Goal: Information Seeking & Learning: Check status

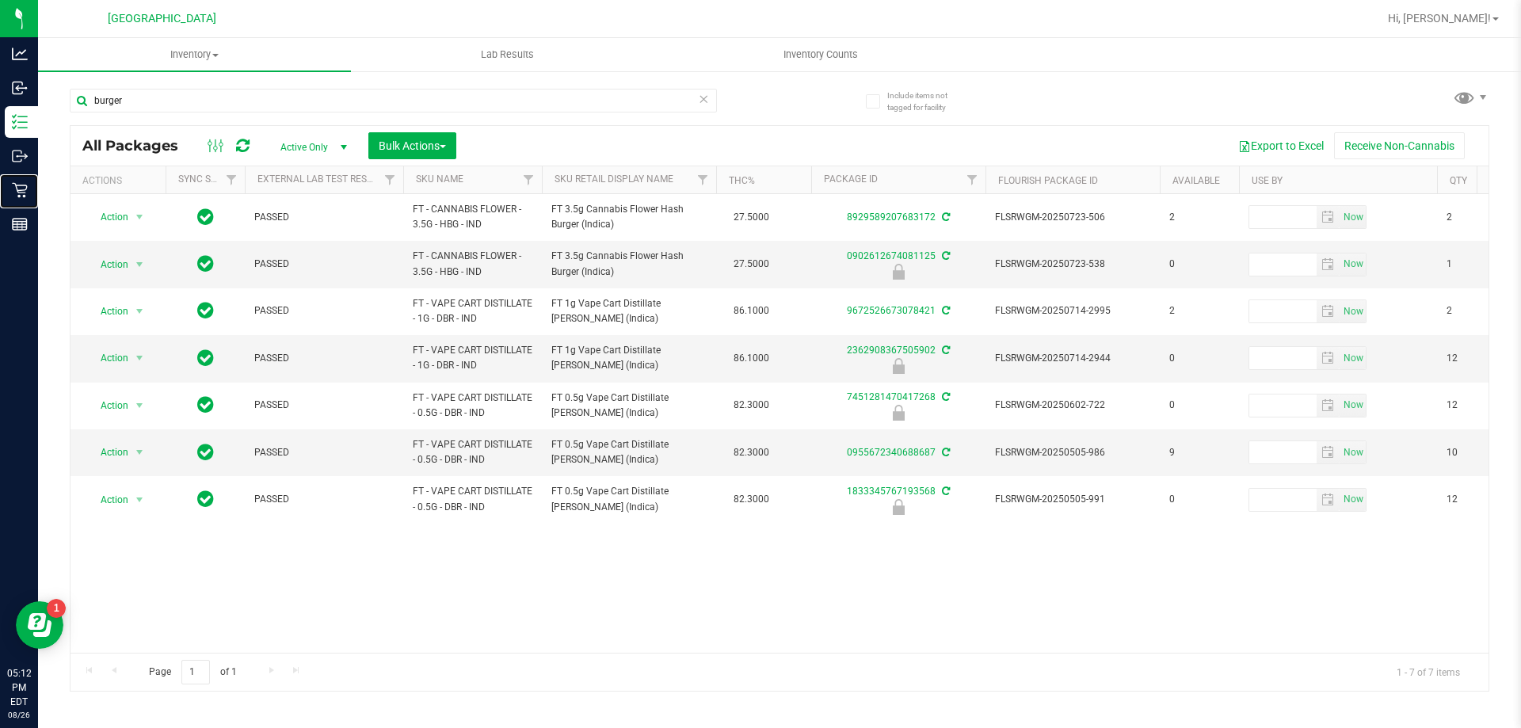
click at [13, 177] on div "Retail" at bounding box center [21, 190] width 33 height 32
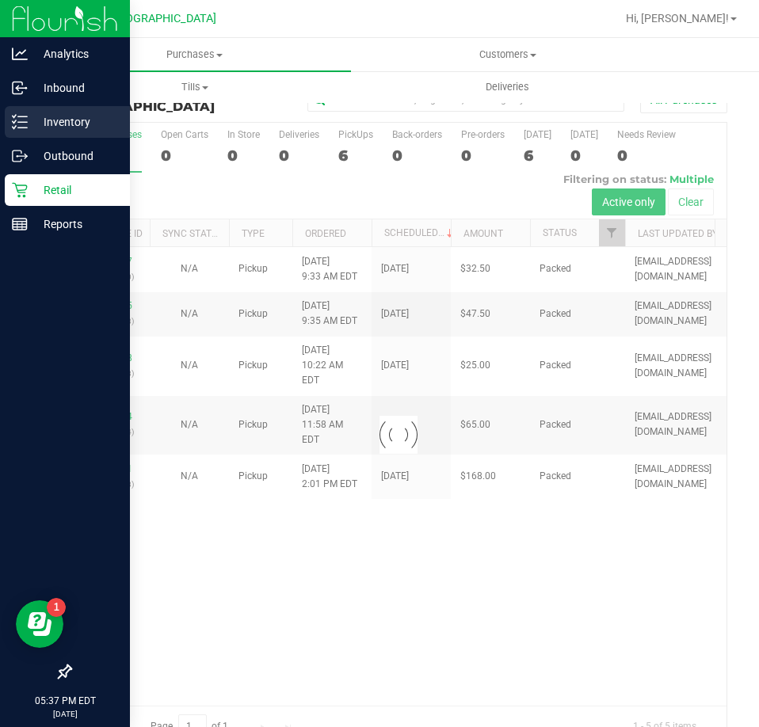
click at [64, 125] on p "Inventory" at bounding box center [75, 121] width 95 height 19
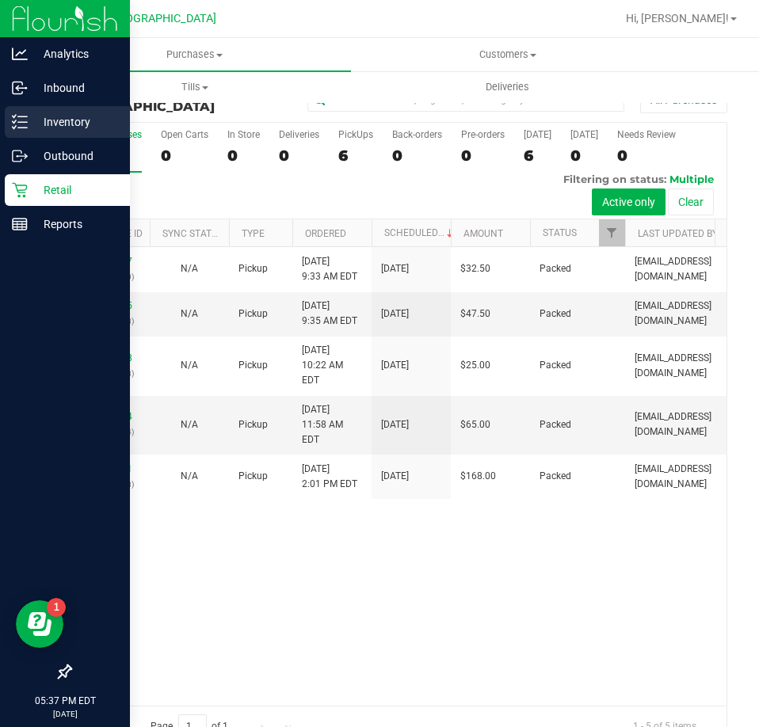
click at [52, 118] on p "Inventory" at bounding box center [75, 121] width 95 height 19
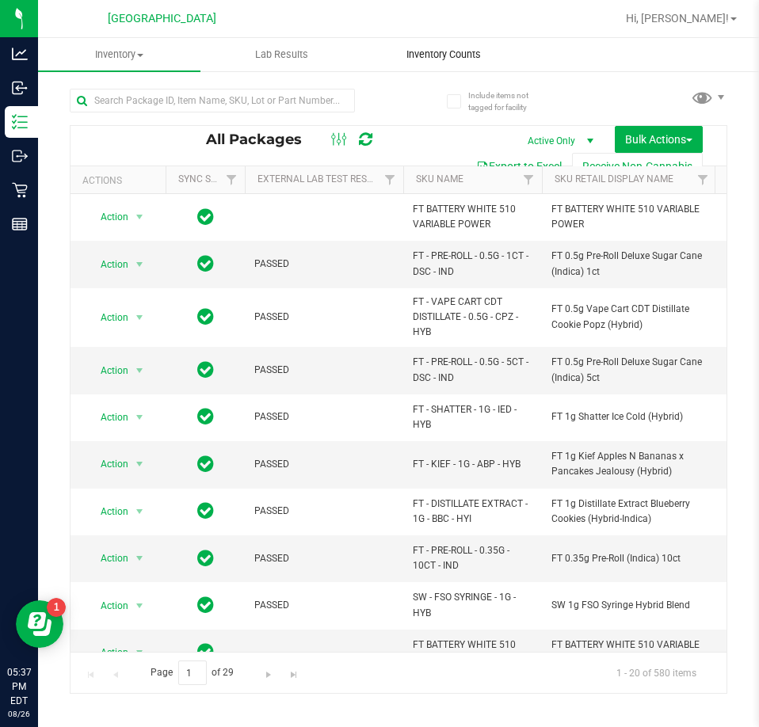
click at [427, 52] on span "Inventory Counts" at bounding box center [443, 55] width 117 height 14
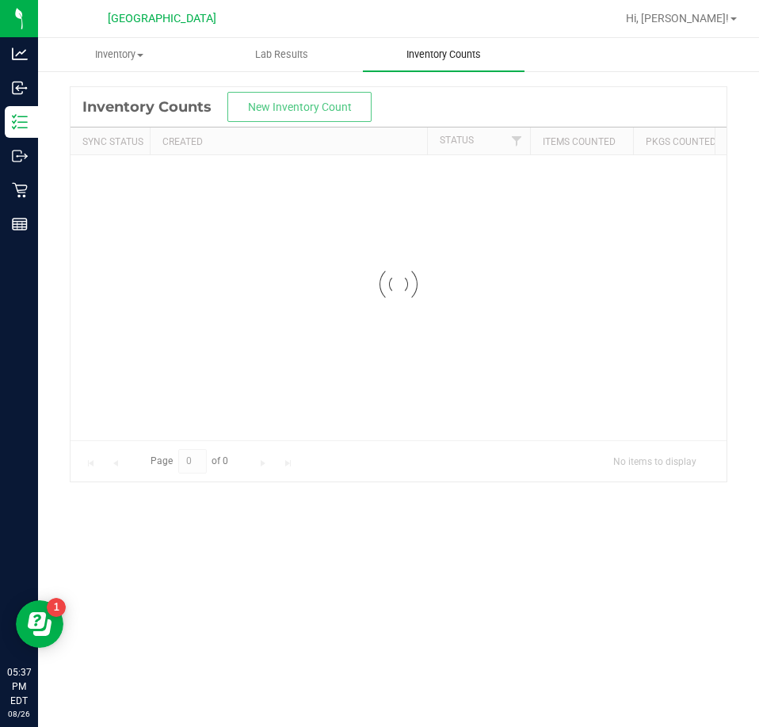
click at [412, 60] on span "Inventory Counts" at bounding box center [443, 55] width 117 height 14
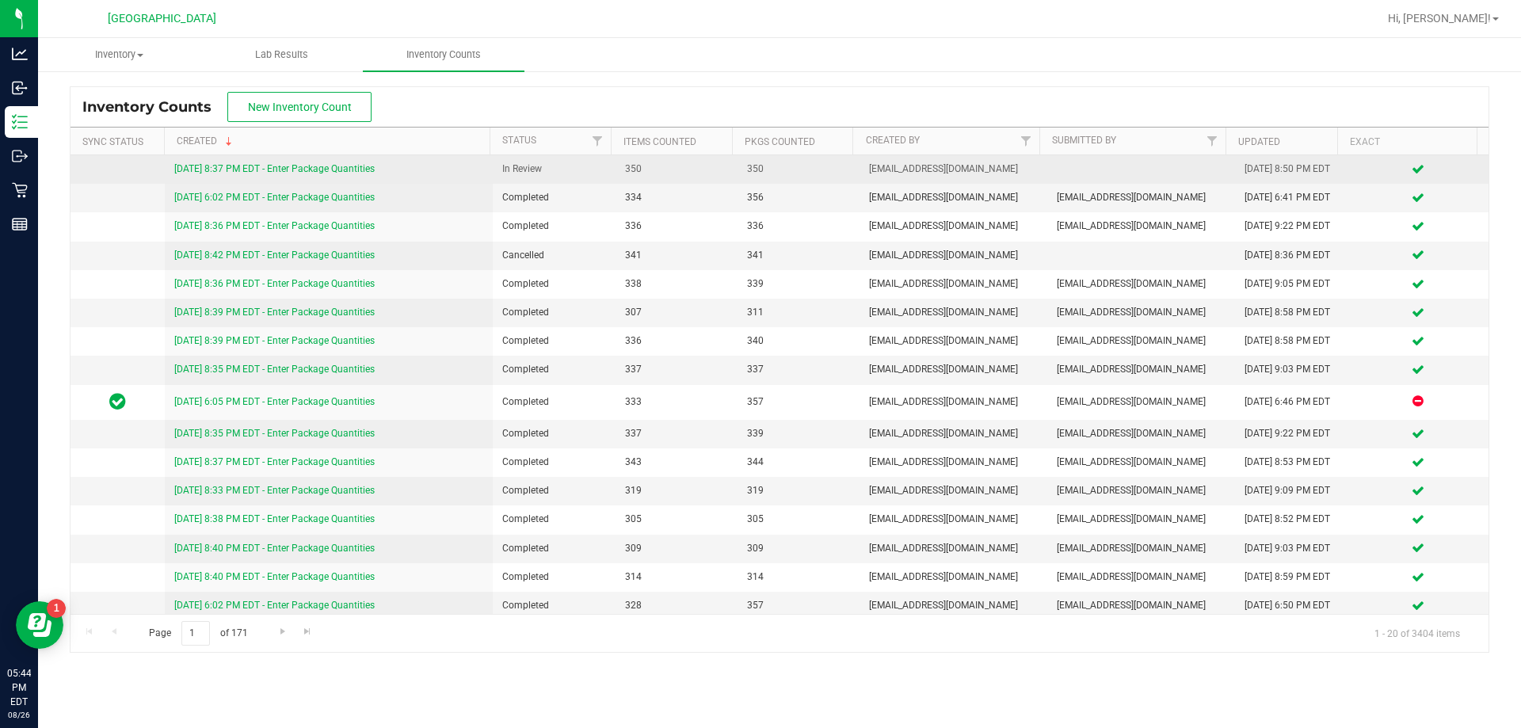
click at [311, 164] on div "[DATE] 8:37 PM EDT - Enter Package Quantities" at bounding box center [329, 169] width 310 height 15
click at [306, 172] on link "[DATE] 8:37 PM EDT - Enter Package Quantities" at bounding box center [274, 168] width 200 height 11
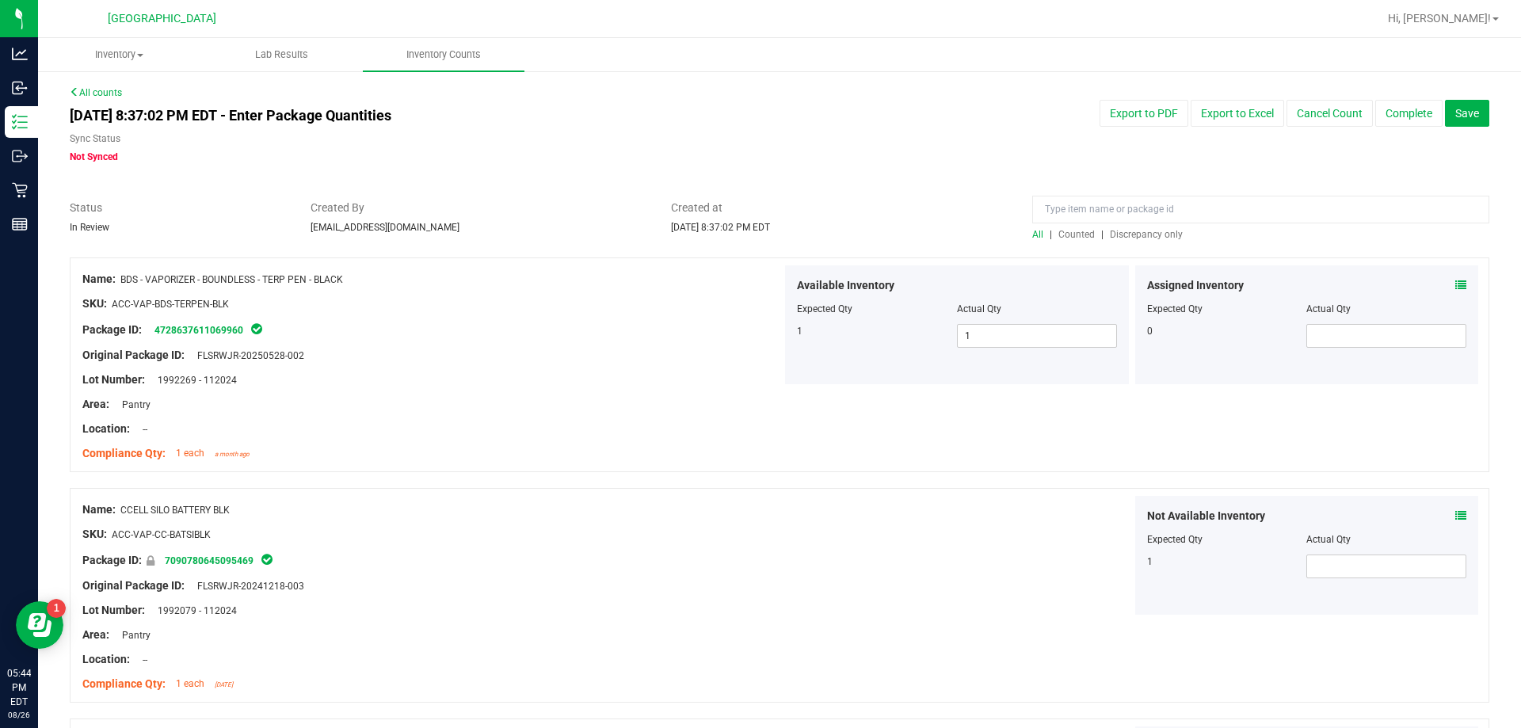
click at [1127, 235] on span "Discrepancy only" at bounding box center [1146, 234] width 73 height 11
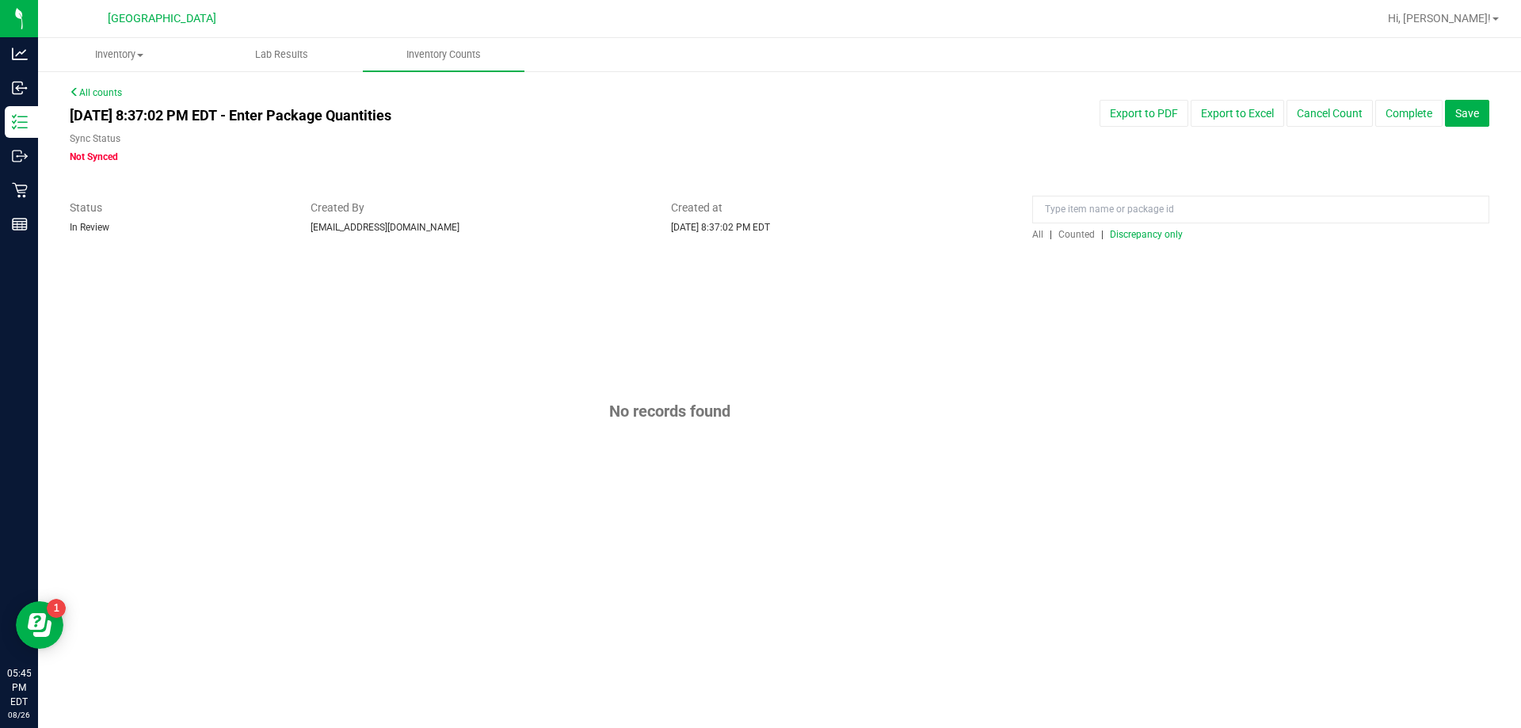
click at [93, 94] on link "All counts" at bounding box center [96, 92] width 52 height 11
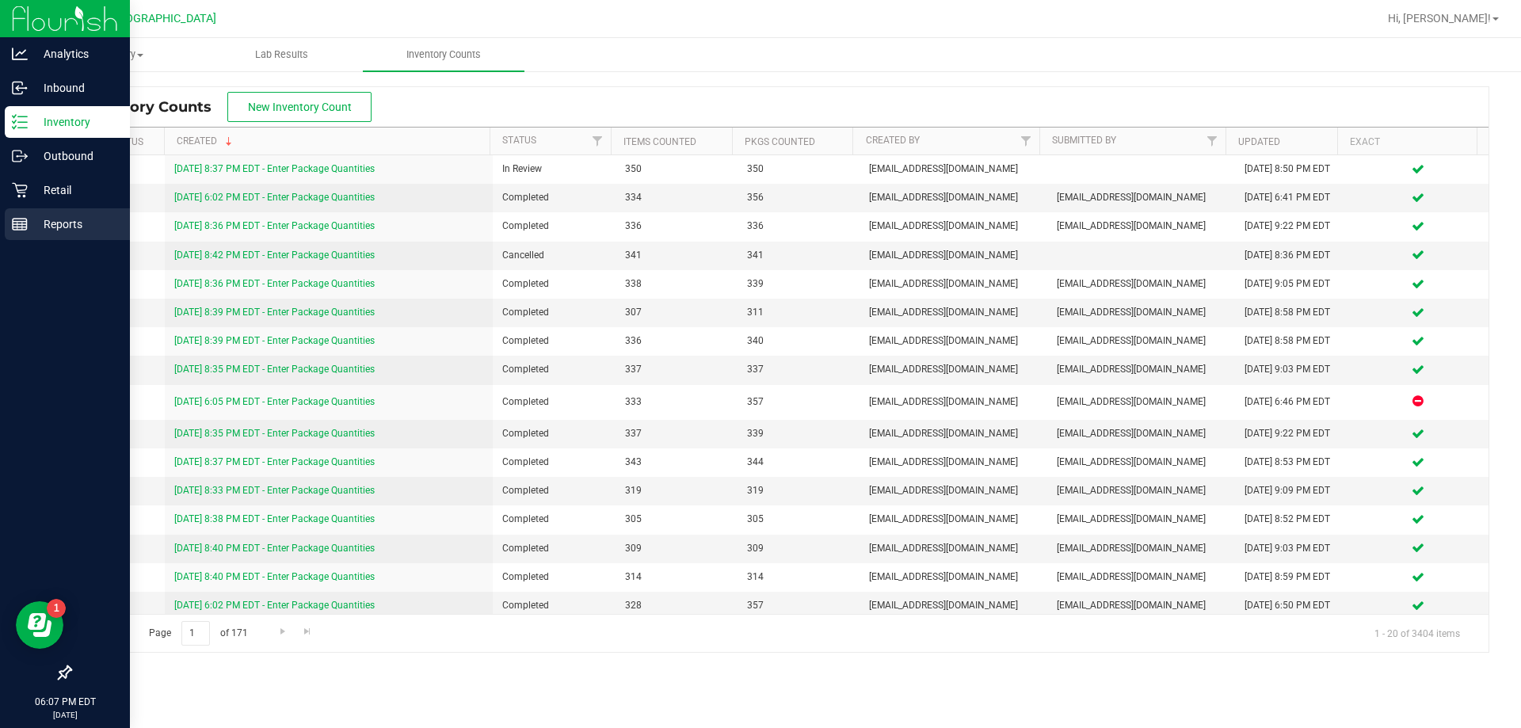
click at [24, 227] on line at bounding box center [20, 227] width 14 height 0
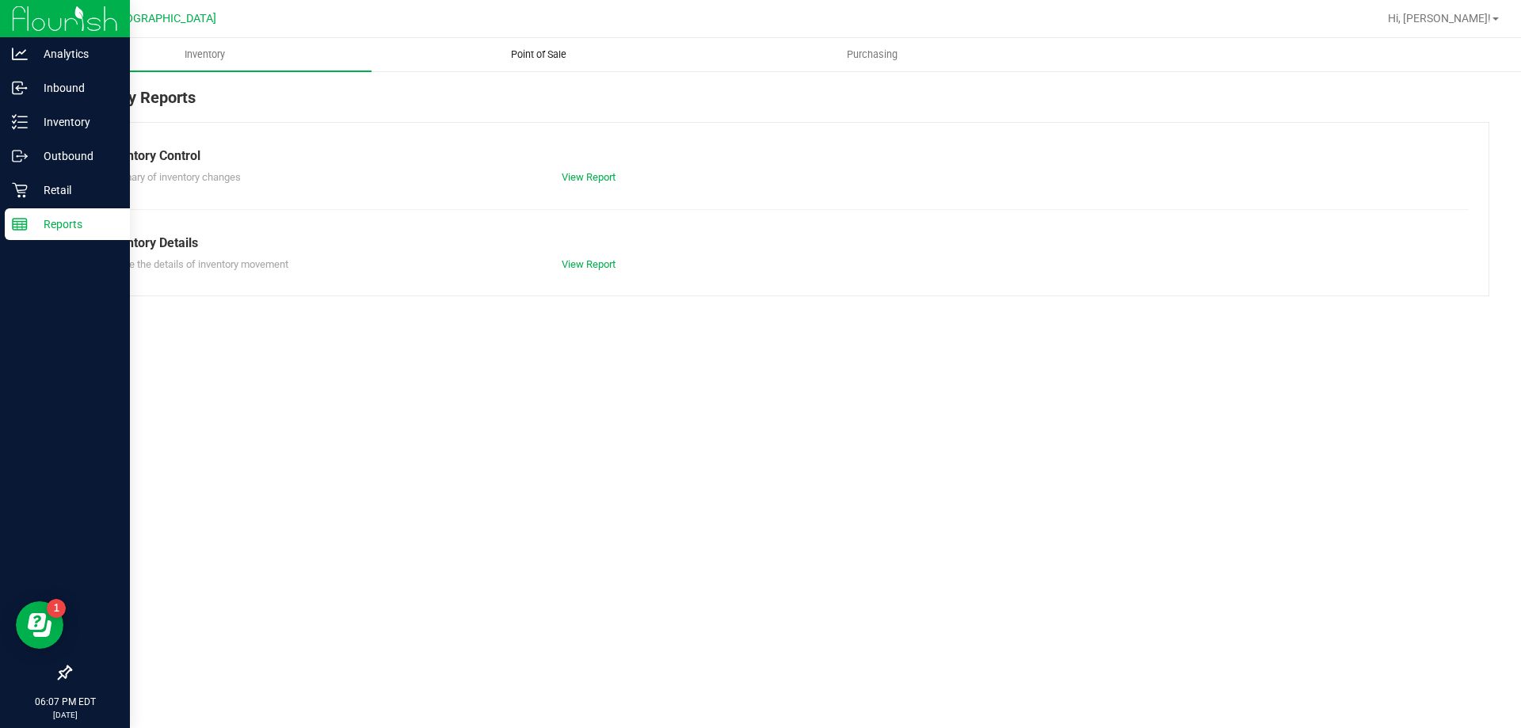
click at [557, 54] on span "Point of Sale" at bounding box center [539, 55] width 98 height 14
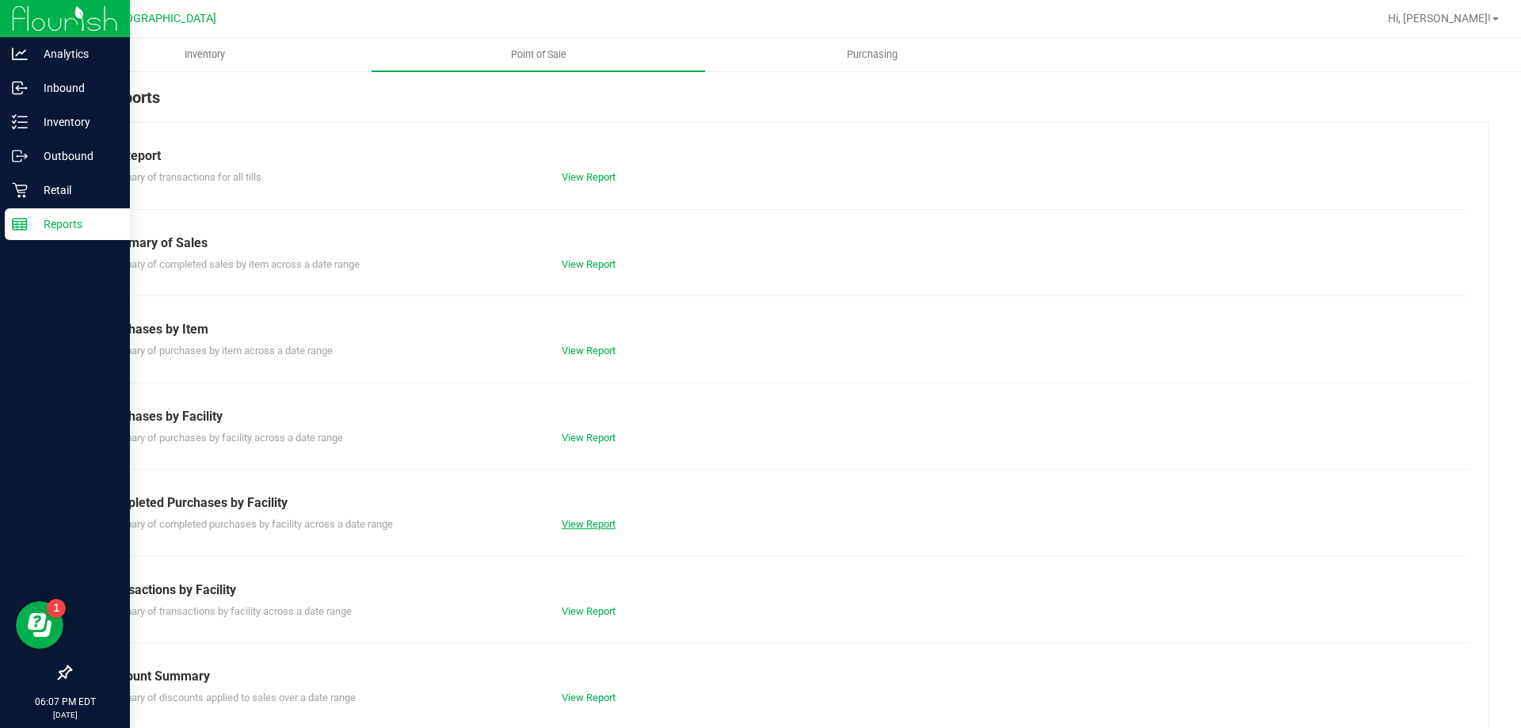
click at [573, 524] on link "View Report" at bounding box center [589, 524] width 54 height 12
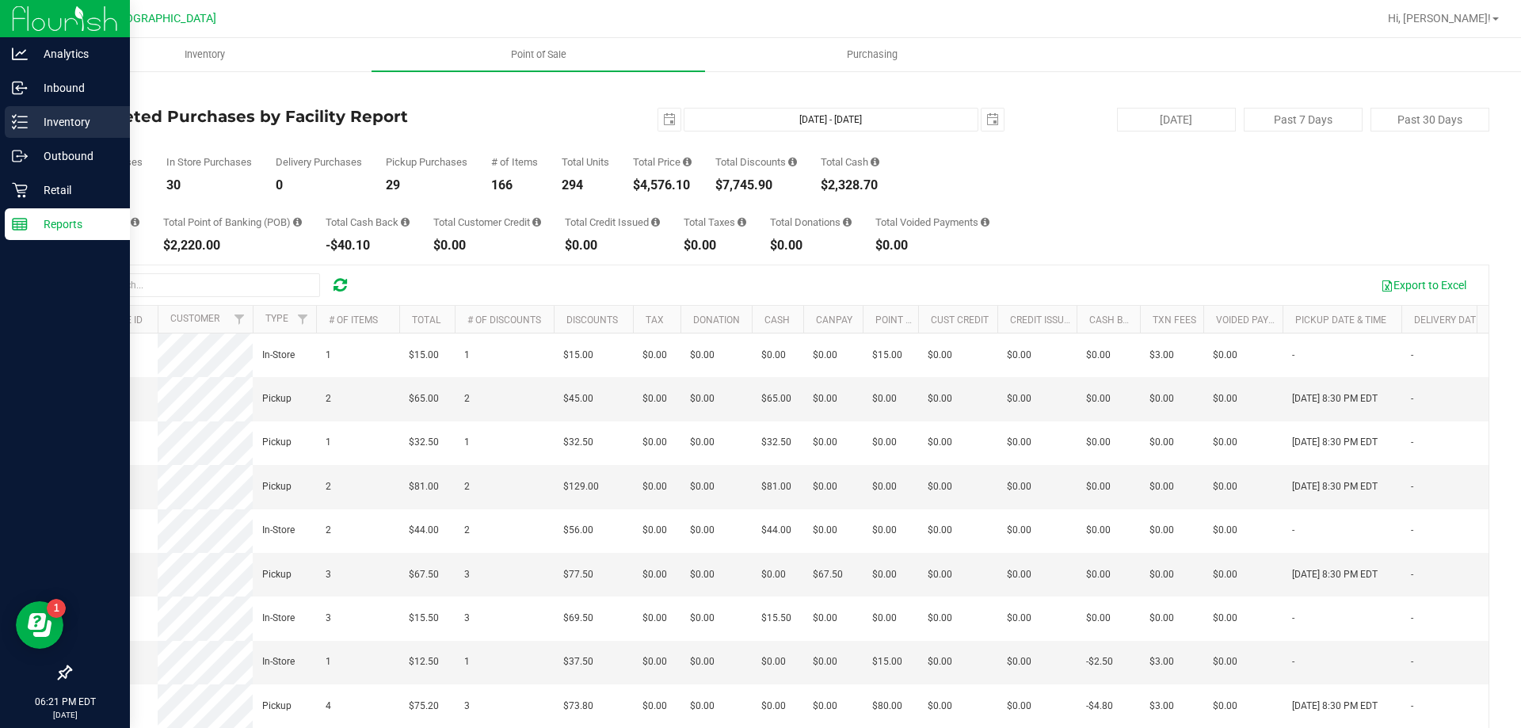
click at [58, 124] on p "Inventory" at bounding box center [75, 121] width 95 height 19
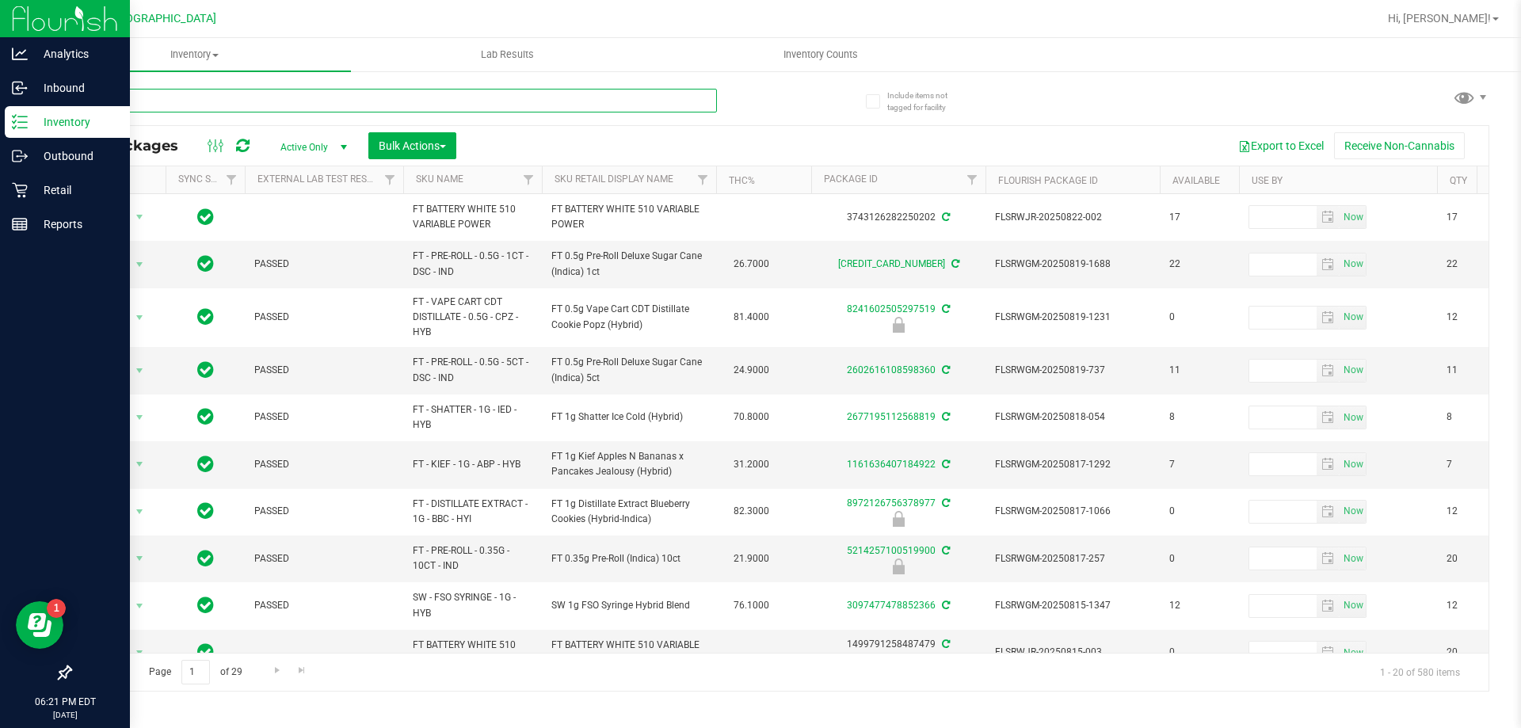
click at [227, 95] on input "text" at bounding box center [393, 101] width 647 height 24
paste input "W-AUG25GRZ01-0809"
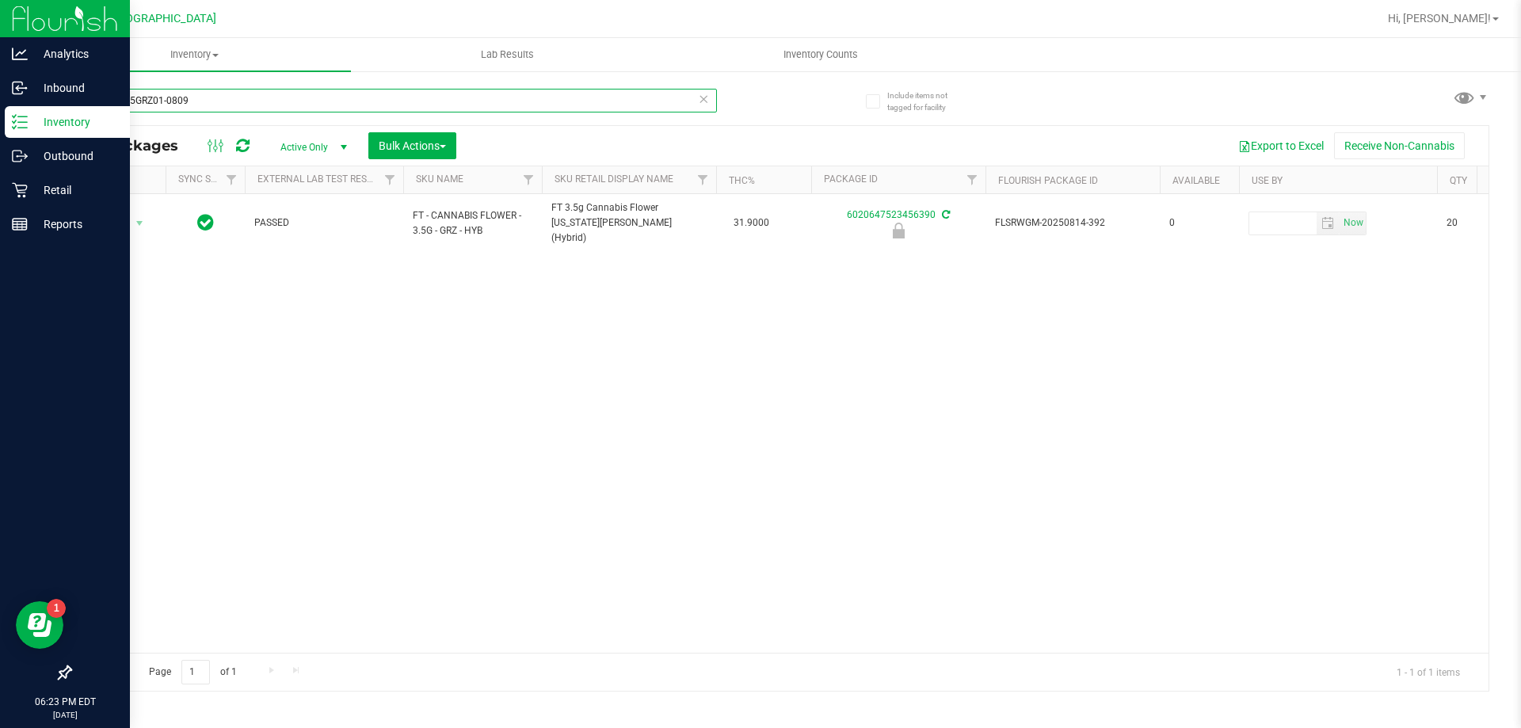
type input "W-AUG25GRZ01-0809"
drag, startPoint x: 223, startPoint y: 105, endPoint x: 53, endPoint y: 115, distance: 170.6
click at [53, 115] on div "Include items not tagged for facility W-AUG25GRZ01-0809 All Packages Active Onl…" at bounding box center [779, 311] width 1483 height 483
paste input "W-JUN25DDF02-0702"
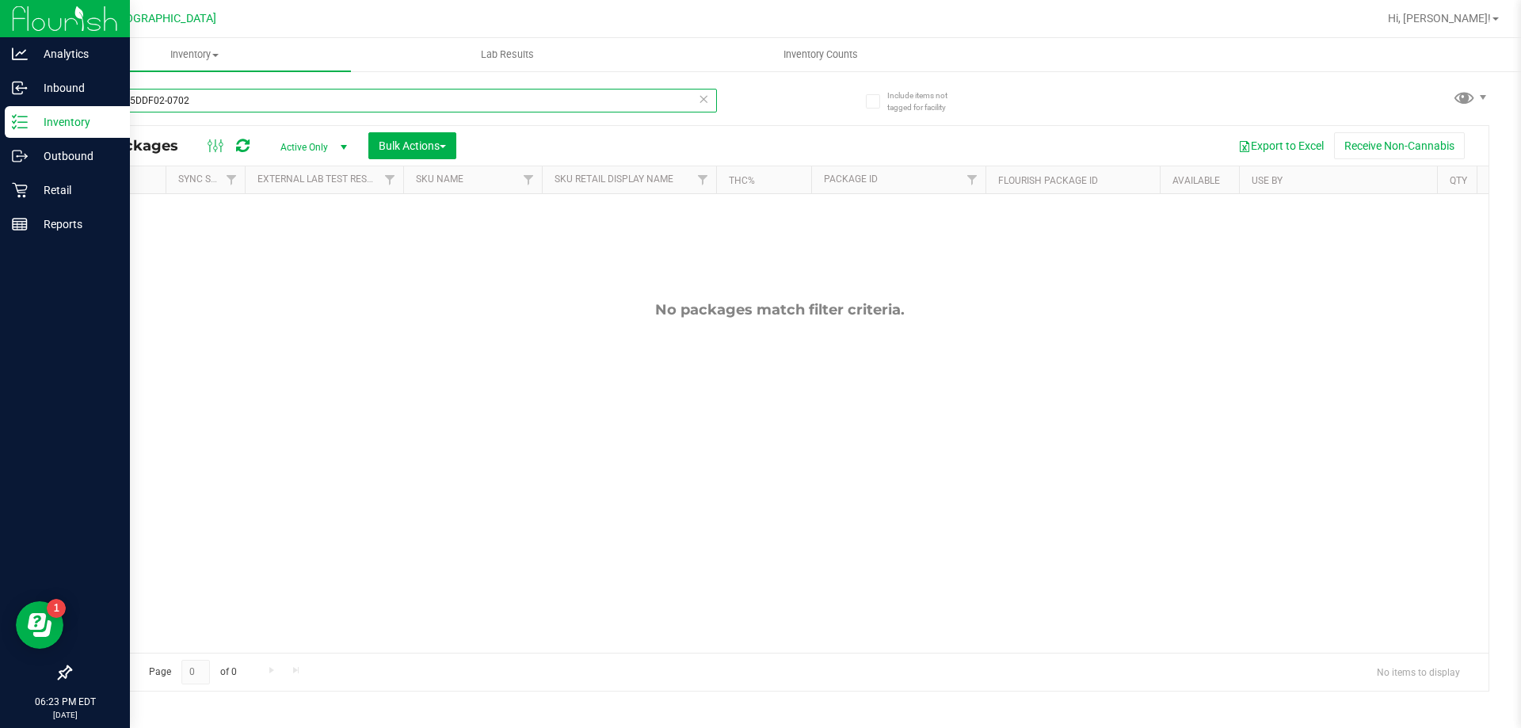
type input "W-JUN25DDF02-0702"
drag, startPoint x: 208, startPoint y: 96, endPoint x: 63, endPoint y: 103, distance: 145.1
click at [63, 103] on div "Include items not tagged for facility W-JUN25DDF02-0702 All Packages Active Onl…" at bounding box center [779, 311] width 1483 height 483
paste input "W-APR25FIC02-0514"
type input "W-APR25FIC02-0514"
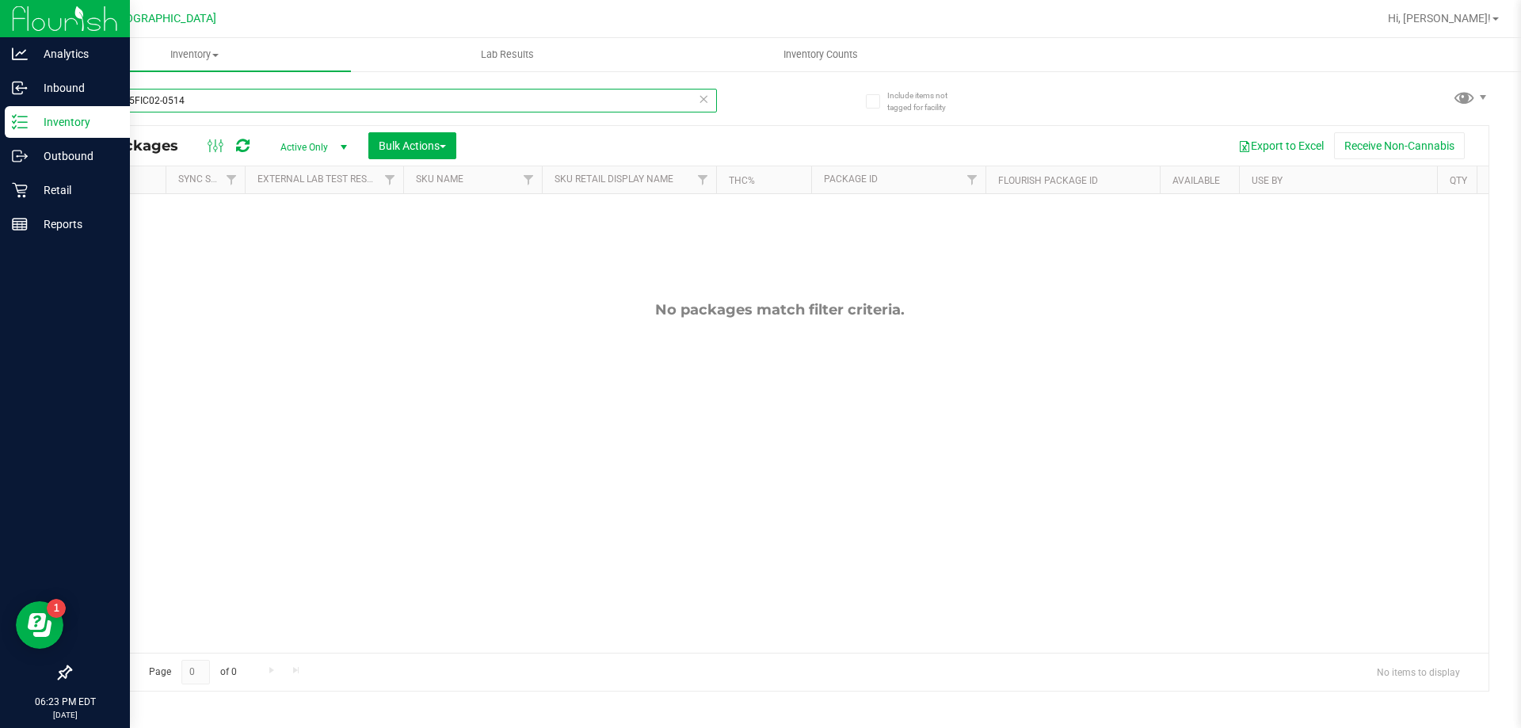
drag, startPoint x: 217, startPoint y: 102, endPoint x: 17, endPoint y: 29, distance: 212.8
click at [29, 90] on div "Analytics Inbound Inventory Outbound Retail Reports 06:23 PM EDT [DATE] 08/[GEO…" at bounding box center [760, 364] width 1521 height 728
paste input "W-JUL25ARZ03-0723"
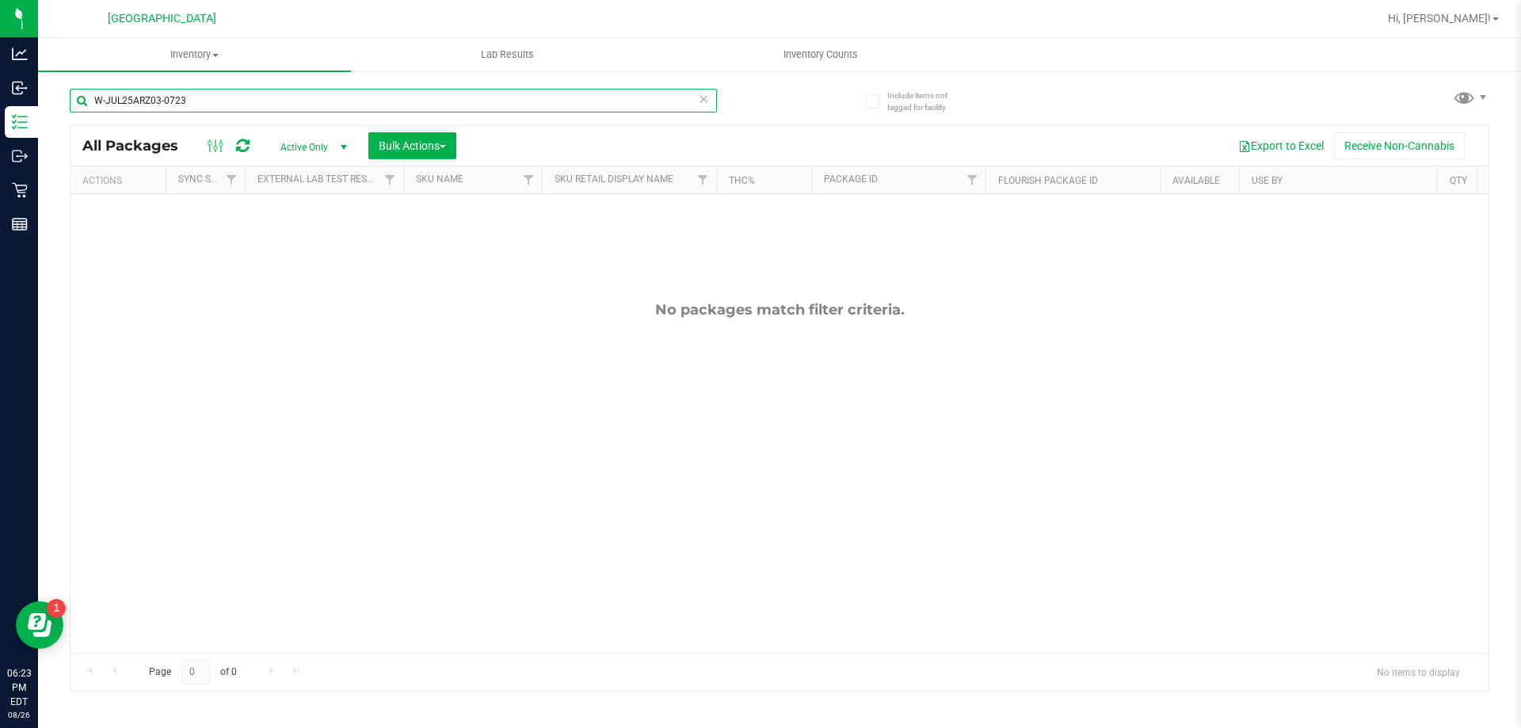
type input "W-JUL25ARZ03-0723"
drag, startPoint x: 155, startPoint y: 109, endPoint x: 81, endPoint y: 106, distance: 74.5
click at [81, 106] on input "W-JUL25ARZ03-0723" at bounding box center [393, 101] width 647 height 24
paste input "W-JUN25PBS02-0616"
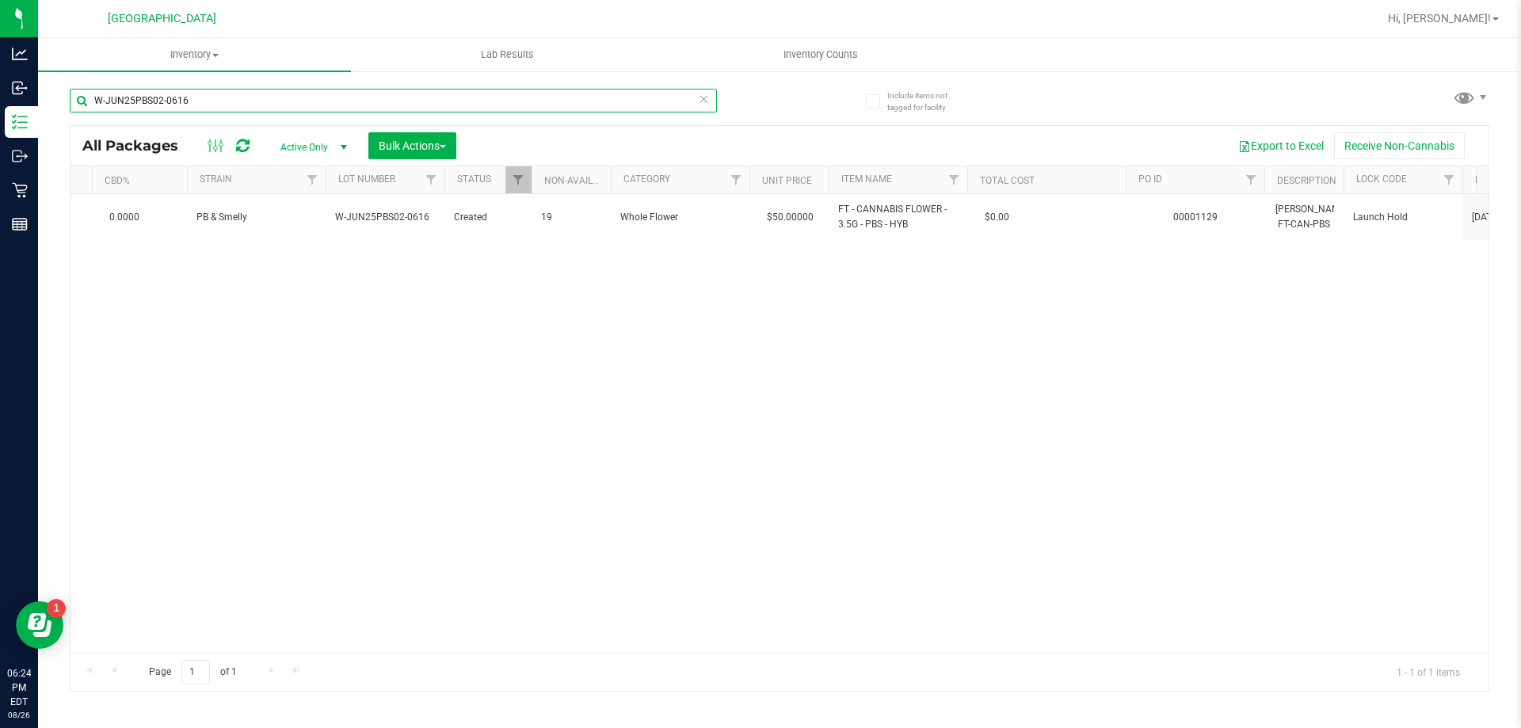
scroll to position [0, 1428]
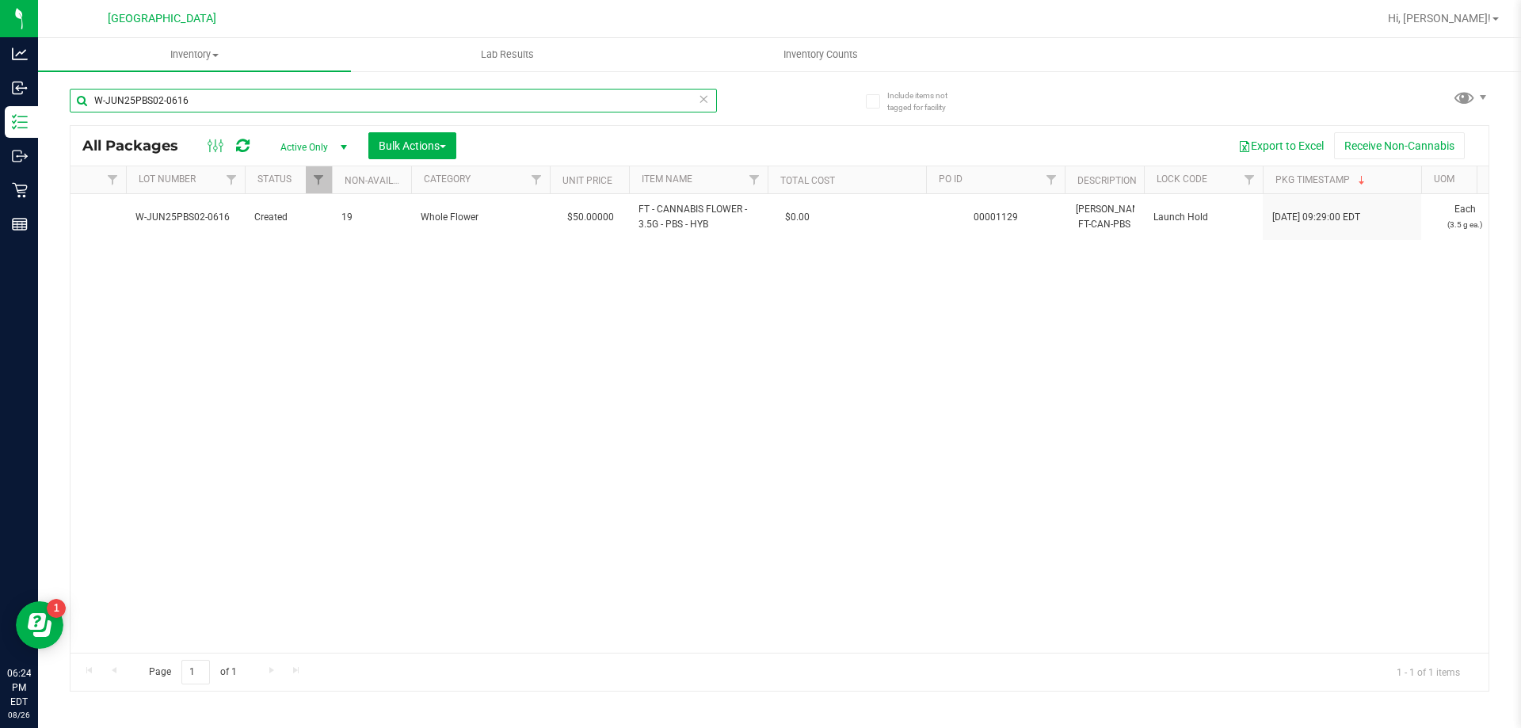
type input "W-JUN25PBS02-0616"
drag, startPoint x: 181, startPoint y: 99, endPoint x: 93, endPoint y: 99, distance: 87.1
click at [93, 99] on input "W-JUN25PBS02-0616" at bounding box center [393, 101] width 647 height 24
drag, startPoint x: 201, startPoint y: 112, endPoint x: 193, endPoint y: 109, distance: 8.9
click at [193, 109] on div "W-JUN25PBS02-0616" at bounding box center [393, 107] width 647 height 36
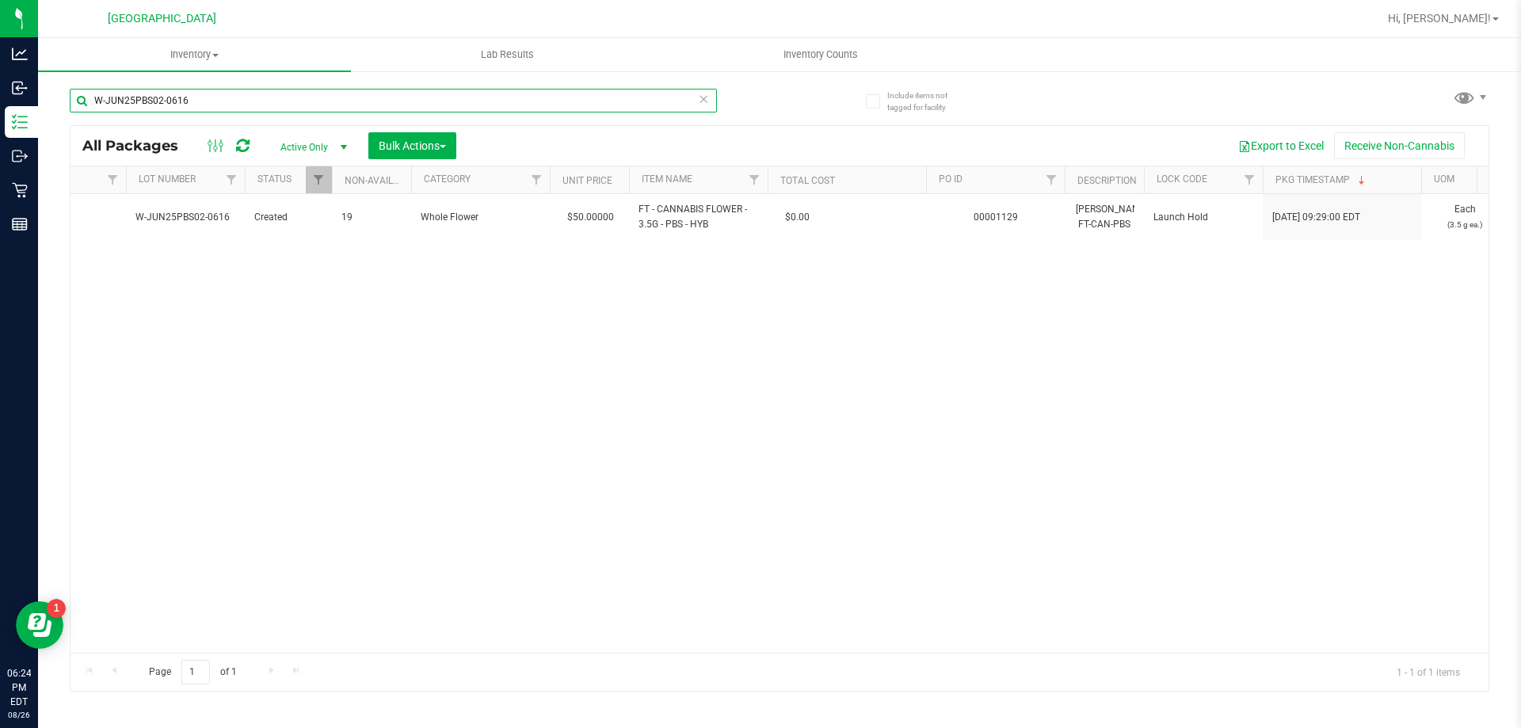
drag, startPoint x: 212, startPoint y: 93, endPoint x: 85, endPoint y: 86, distance: 127.0
click at [85, 86] on div "W-JUN25PBS02-0616" at bounding box center [425, 99] width 710 height 51
paste input "W-JUN25FFP01-0701"
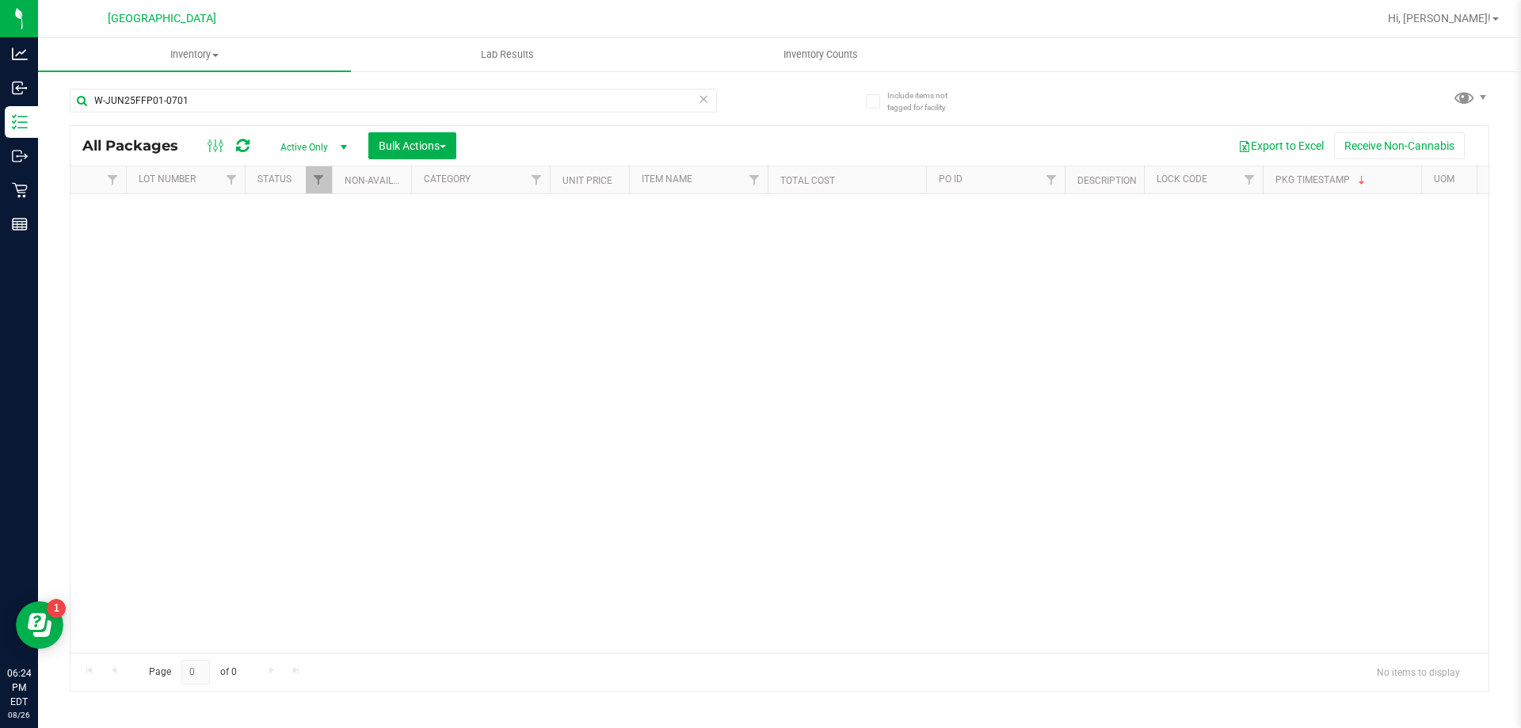
click at [544, 331] on div "No packages match filter criteria." at bounding box center [780, 423] width 1418 height 459
click at [598, 309] on div "No packages match filter criteria." at bounding box center [780, 423] width 1418 height 459
click at [224, 96] on input "W-JUN25FFP01-0701" at bounding box center [393, 101] width 647 height 24
type input "W"
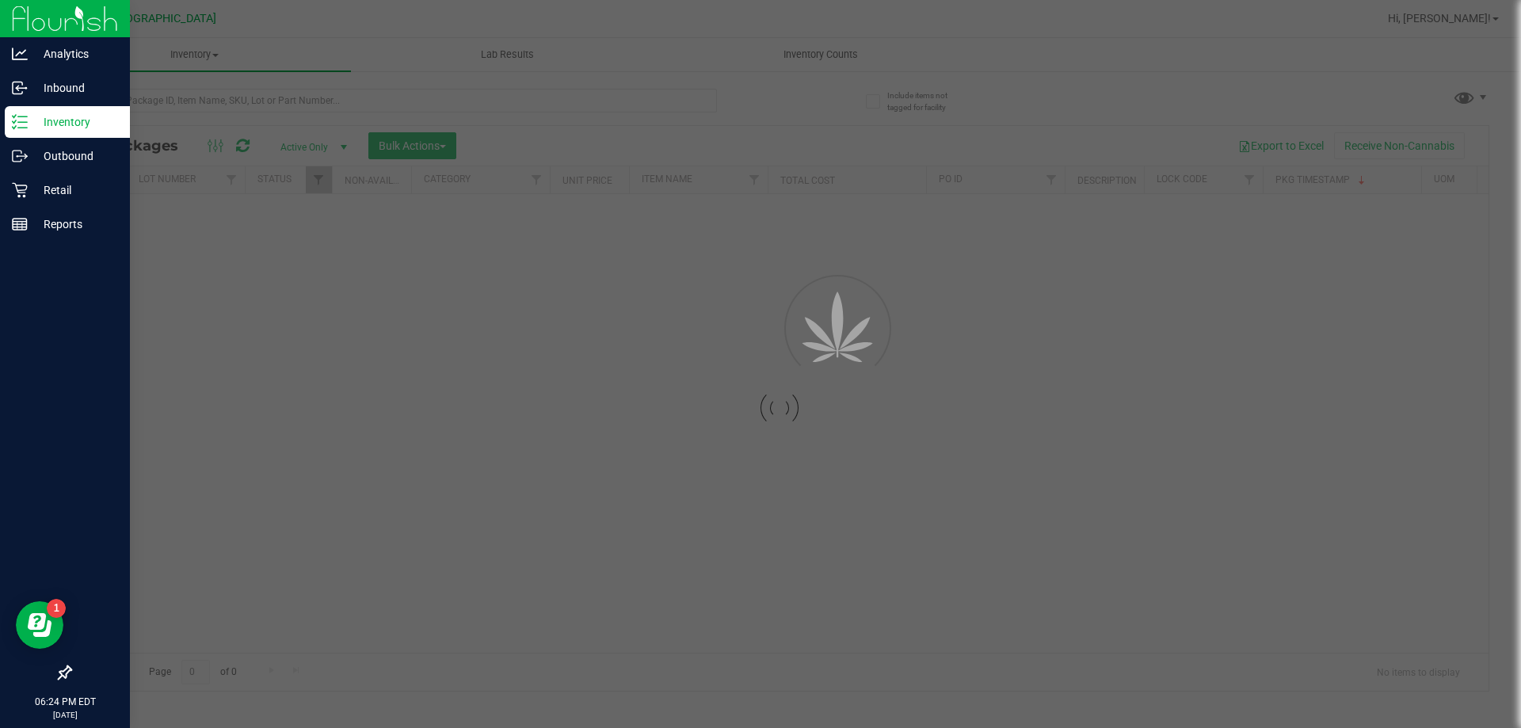
click at [41, 24] on img at bounding box center [65, 18] width 106 height 37
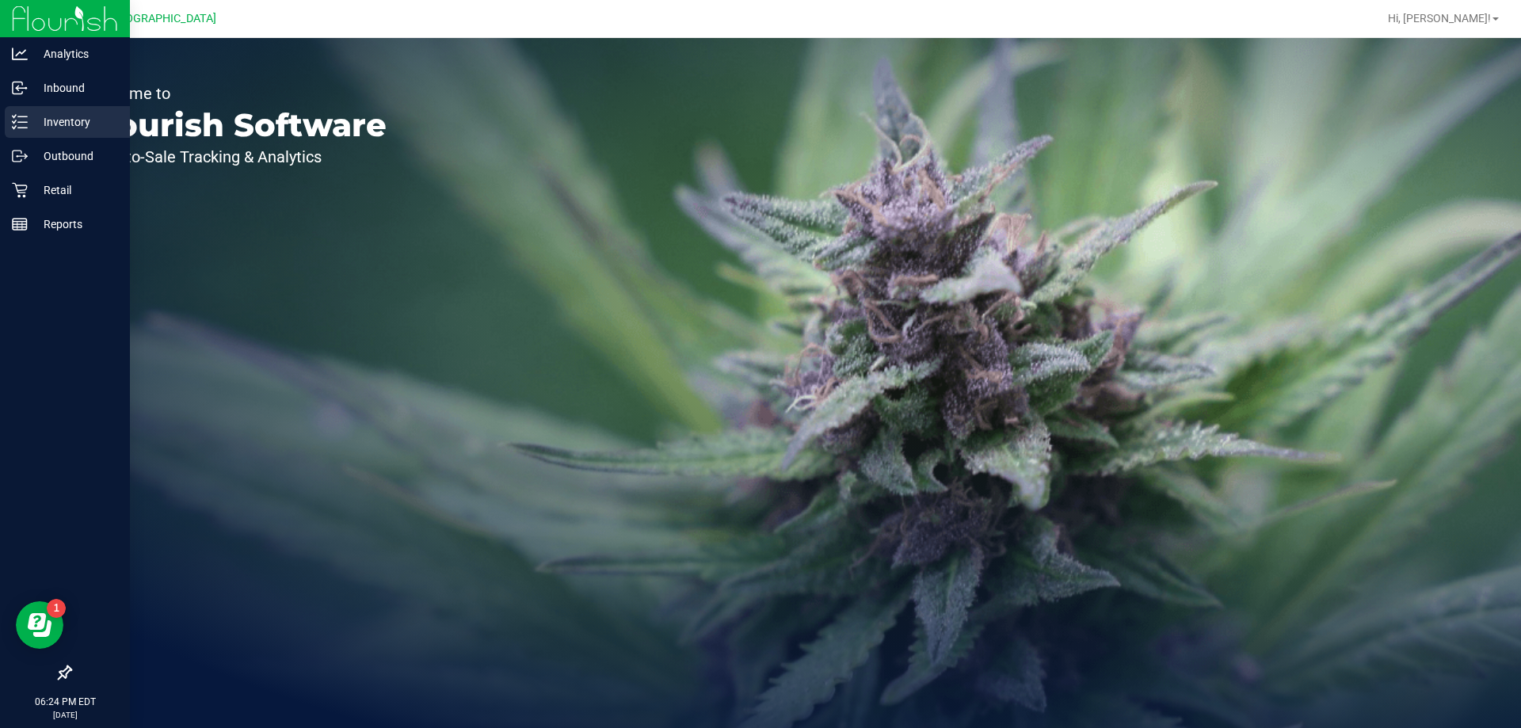
click at [45, 116] on p "Inventory" at bounding box center [75, 121] width 95 height 19
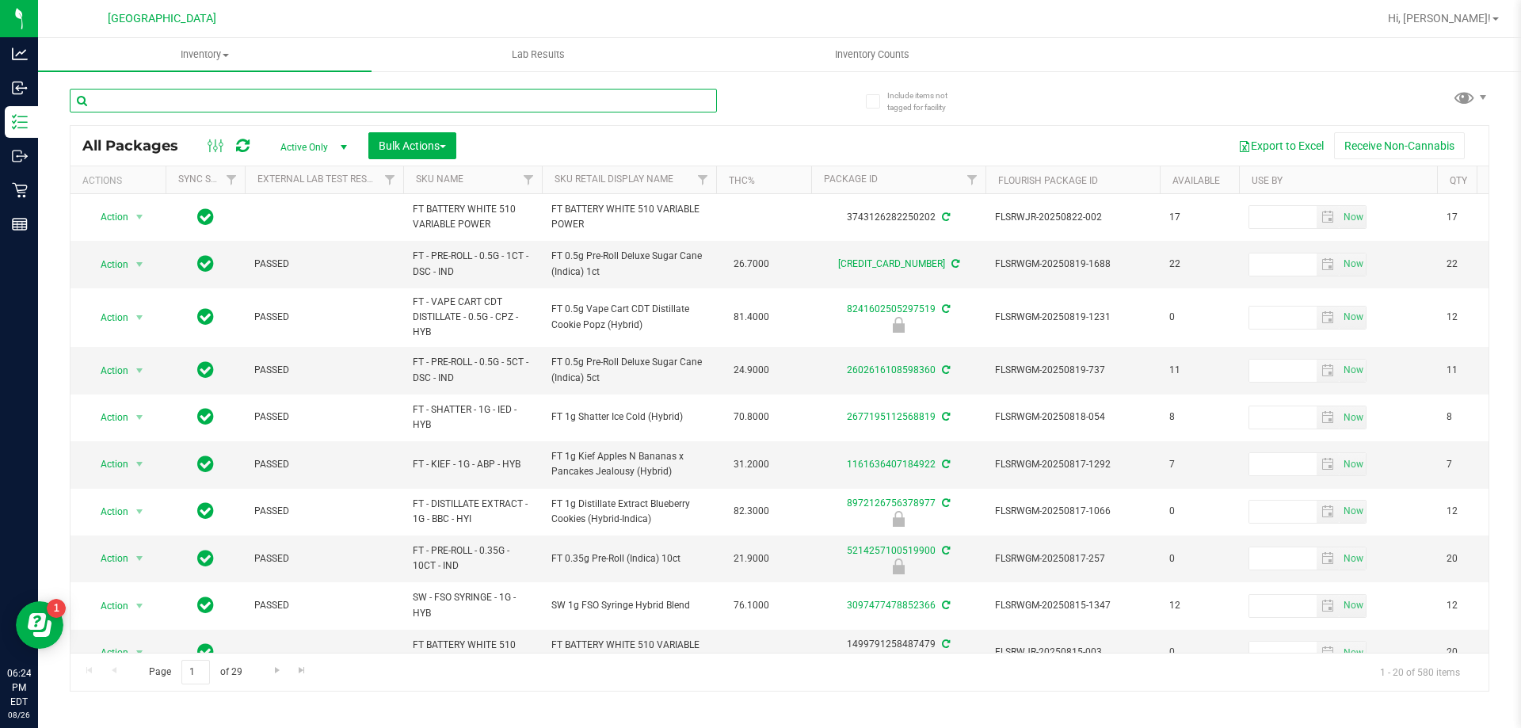
click at [210, 101] on input "text" at bounding box center [393, 101] width 647 height 24
paste input "W-JUN25FFP01-0701"
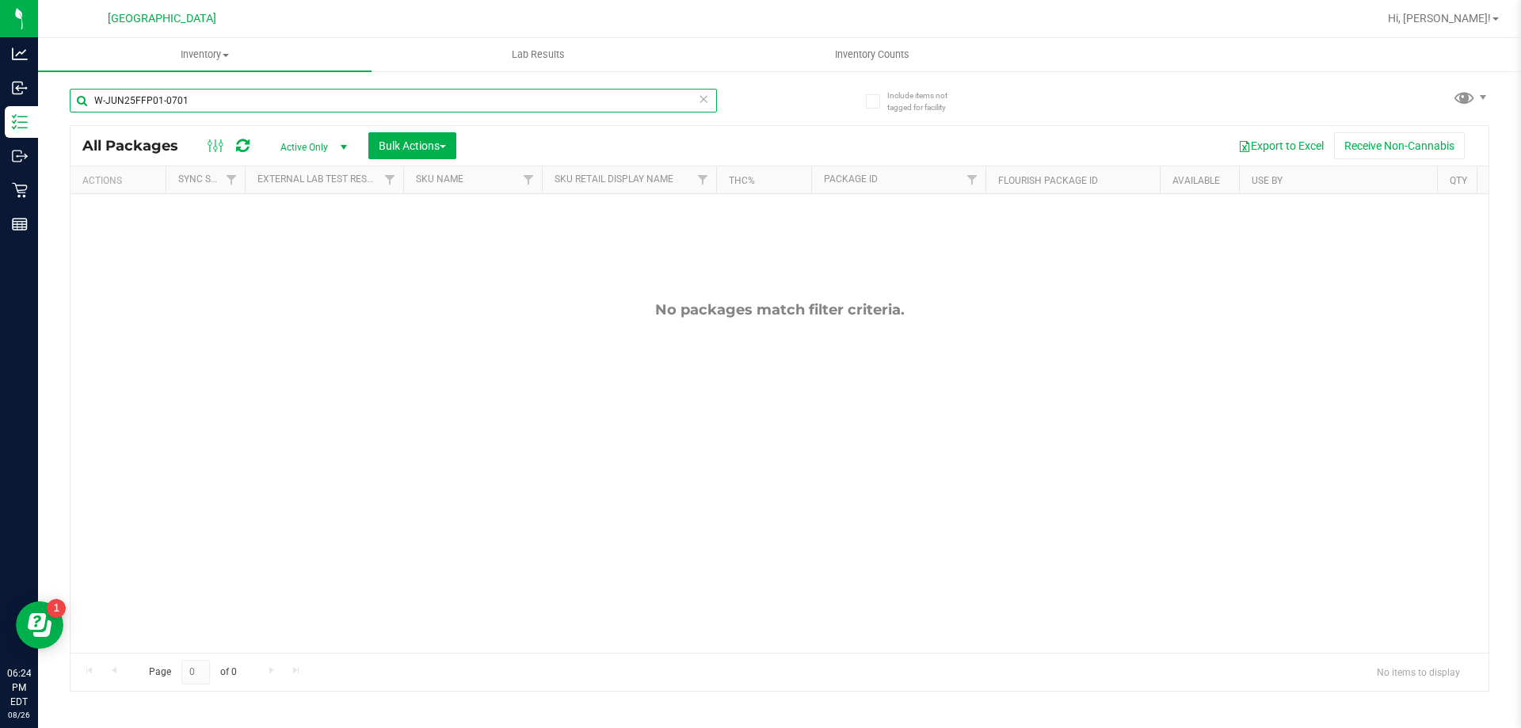
type input "W-JUN25FFP01-0701"
drag, startPoint x: 184, startPoint y: 100, endPoint x: 47, endPoint y: 83, distance: 138.0
click at [53, 89] on div "Include items not tagged for facility W-JUN25FFP01-0701 All Packages Active Onl…" at bounding box center [779, 311] width 1483 height 483
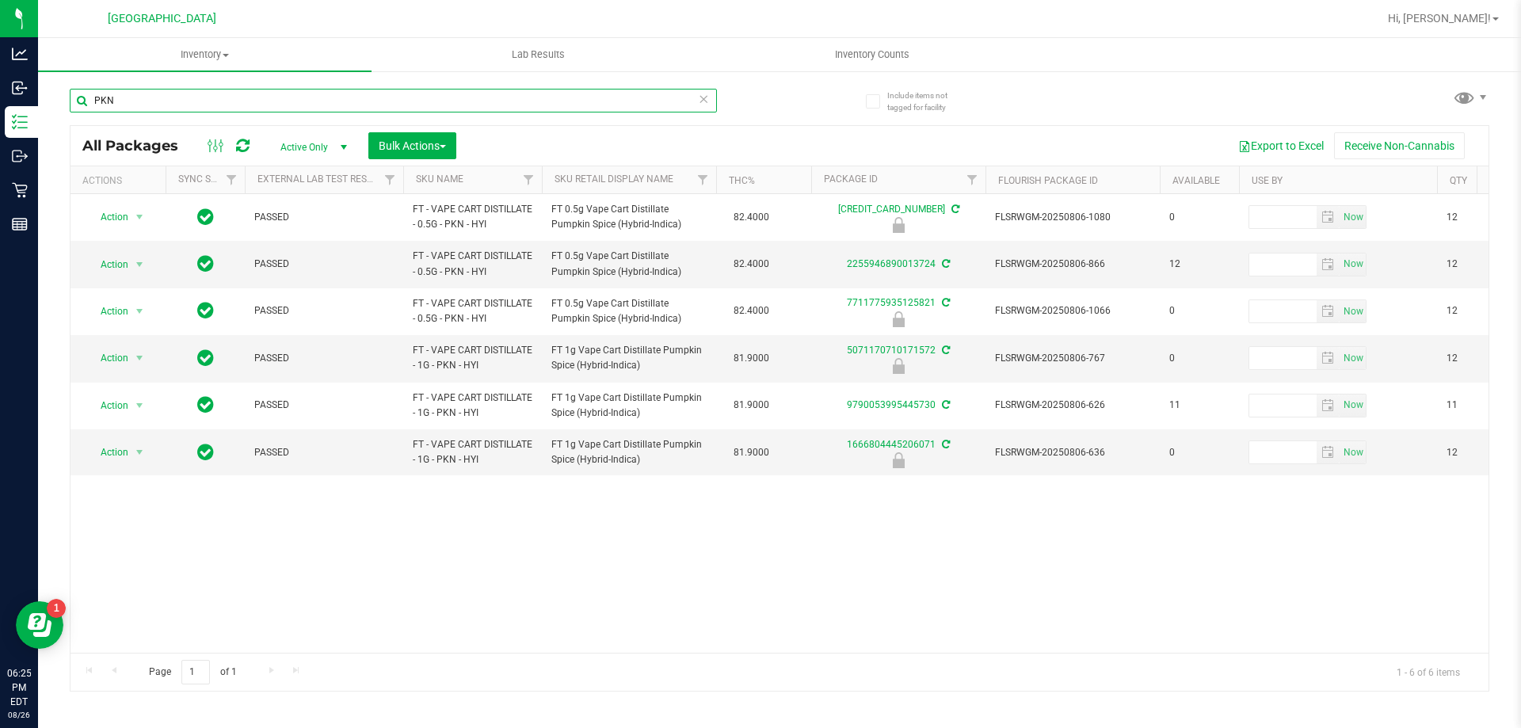
type input "PKN"
drag, startPoint x: 162, startPoint y: 94, endPoint x: 88, endPoint y: 98, distance: 73.8
click at [88, 98] on input "PKN" at bounding box center [393, 101] width 647 height 24
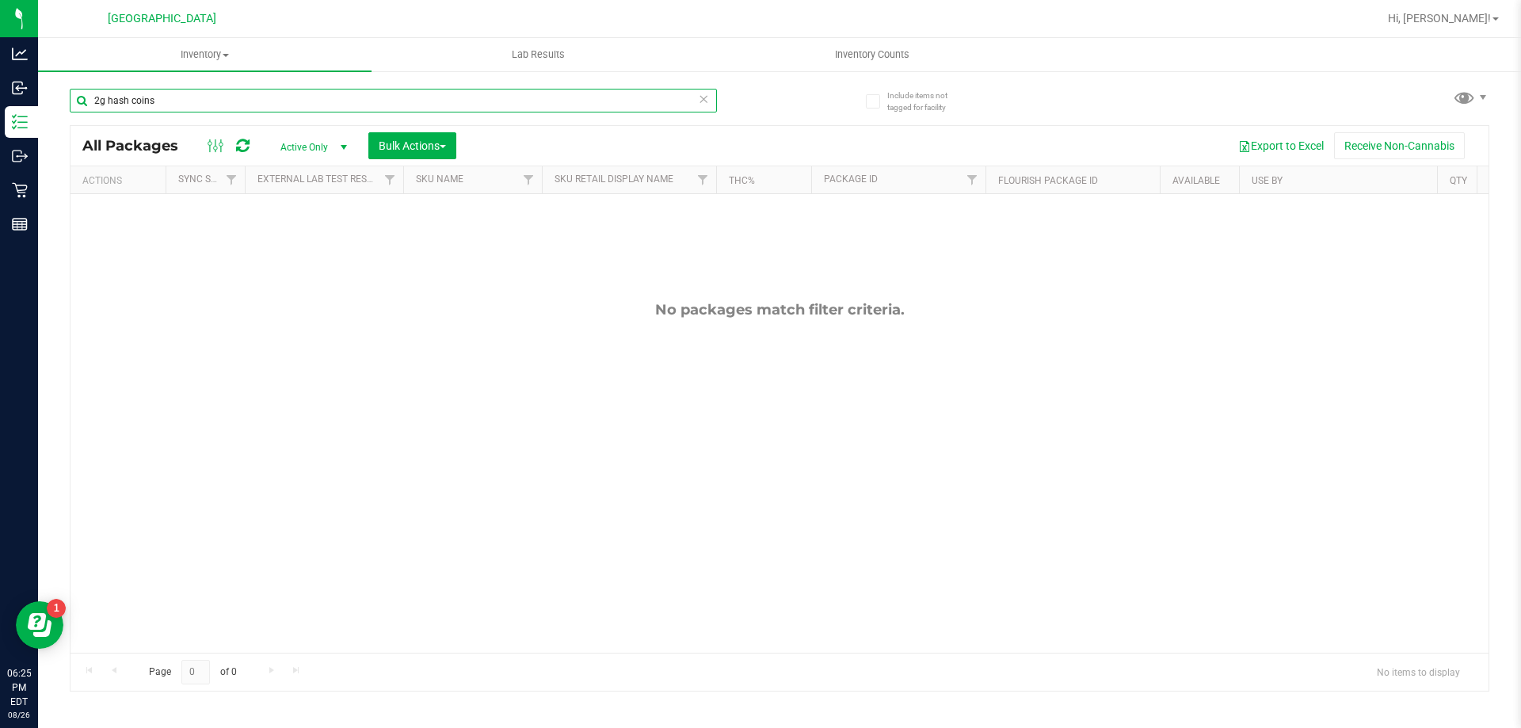
drag, startPoint x: 158, startPoint y: 103, endPoint x: 119, endPoint y: 103, distance: 39.6
click at [119, 103] on input "2g hash coins" at bounding box center [393, 101] width 647 height 24
drag, startPoint x: 105, startPoint y: 100, endPoint x: 81, endPoint y: 100, distance: 24.6
click at [80, 100] on input "2g hash coins" at bounding box center [393, 101] width 647 height 24
type input "hash coins"
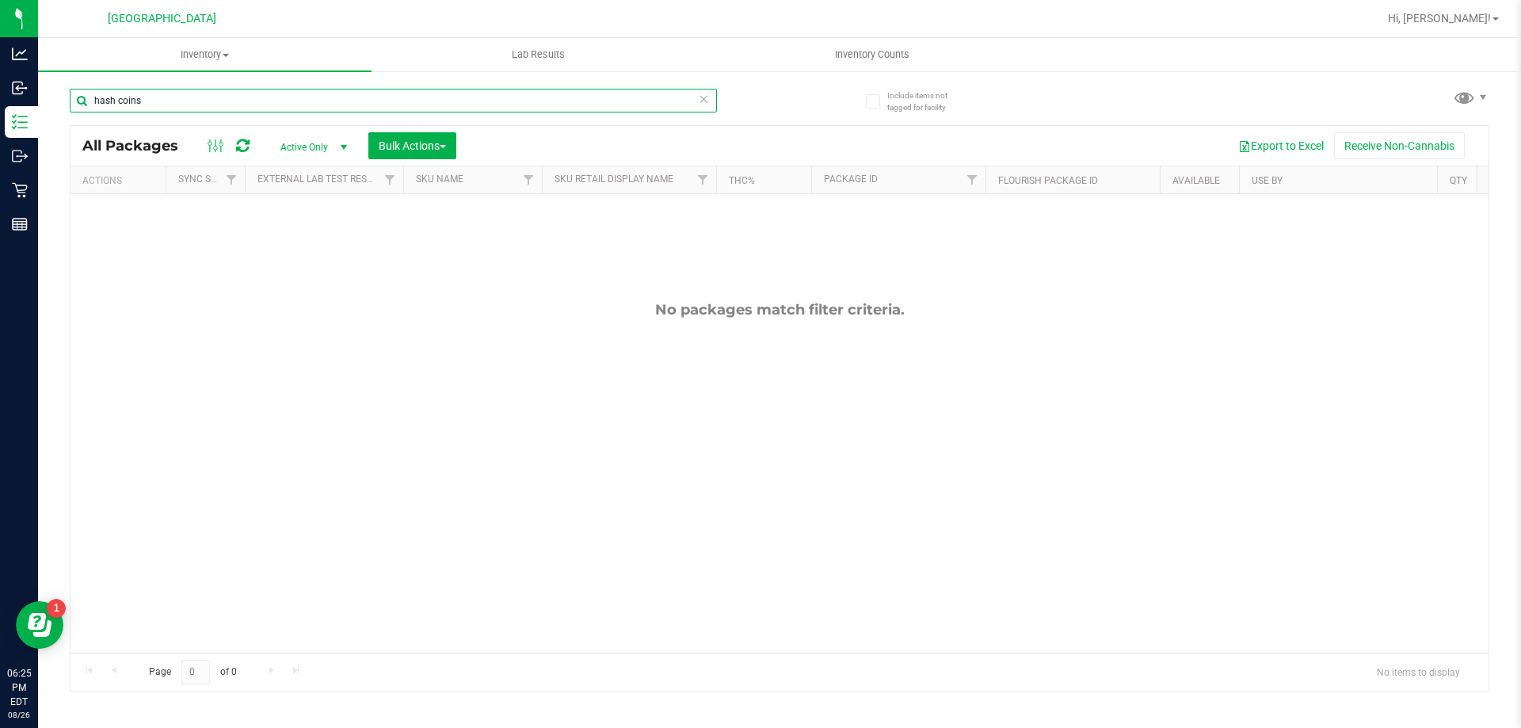
drag, startPoint x: 170, startPoint y: 102, endPoint x: 94, endPoint y: 105, distance: 76.1
click at [94, 105] on input "hash coins" at bounding box center [393, 101] width 647 height 24
type input "c"
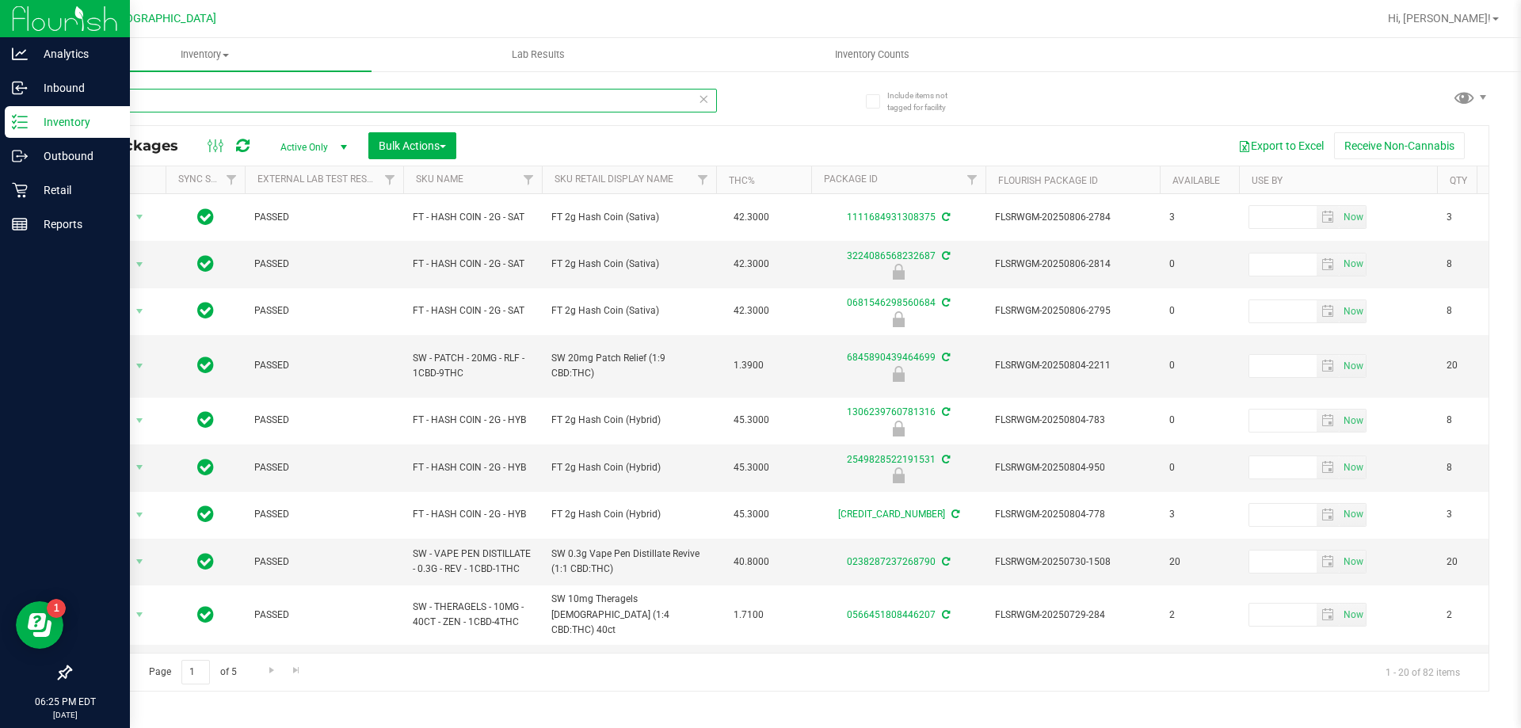
type input "HC"
click at [55, 24] on img at bounding box center [65, 18] width 106 height 37
